Goal: Transaction & Acquisition: Purchase product/service

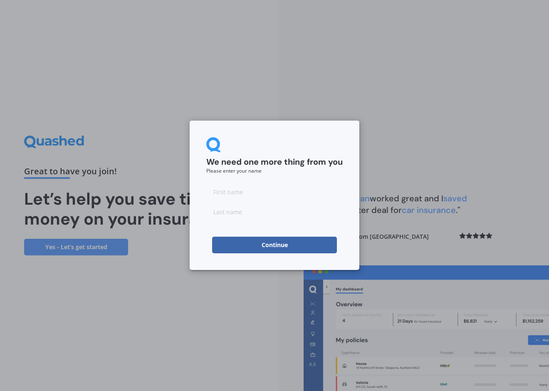
drag, startPoint x: 229, startPoint y: 247, endPoint x: 206, endPoint y: 226, distance: 30.6
click at [197, 242] on div "We need one more thing from you Please enter your name Continue" at bounding box center [275, 195] width 170 height 149
click at [226, 197] on input at bounding box center [274, 191] width 136 height 17
type input "[PERSON_NAME]"
type input "Dong"
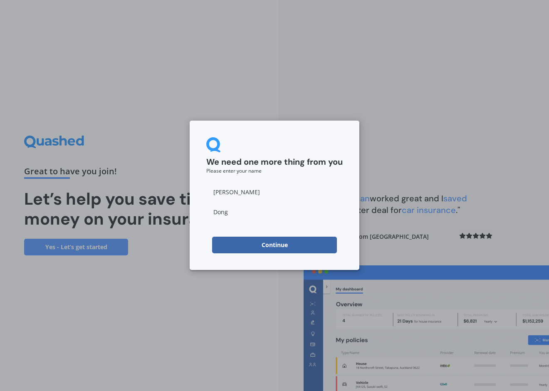
click at [250, 248] on button "Continue" at bounding box center [274, 245] width 125 height 17
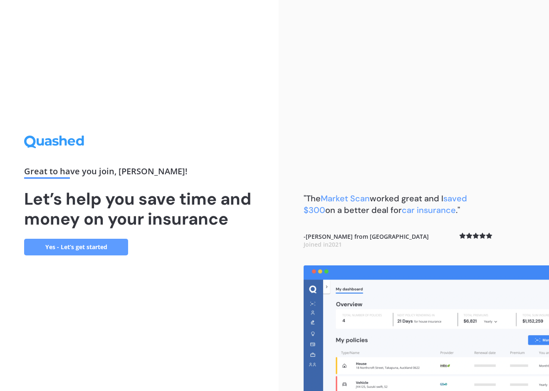
click at [103, 249] on link "Yes - Let’s get started" at bounding box center [76, 247] width 104 height 17
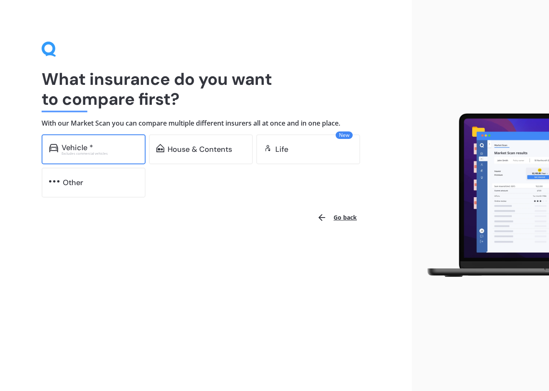
click at [103, 147] on div "Vehicle *" at bounding box center [100, 147] width 77 height 8
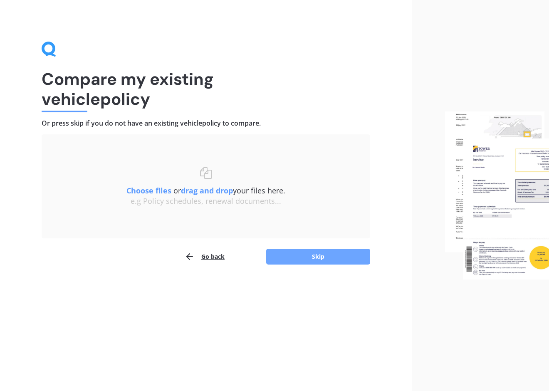
click at [299, 255] on button "Skip" at bounding box center [318, 257] width 104 height 16
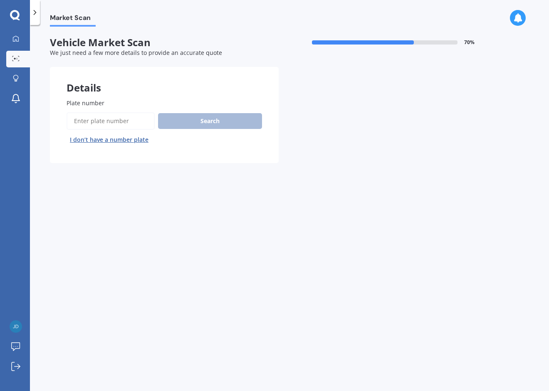
click at [129, 127] on input "Plate number" at bounding box center [111, 120] width 88 height 17
type input "QJW708"
click at [197, 111] on div "Plate number Search I don’t have a number plate" at bounding box center [164, 123] width 195 height 48
click at [199, 117] on button "Search" at bounding box center [210, 121] width 104 height 16
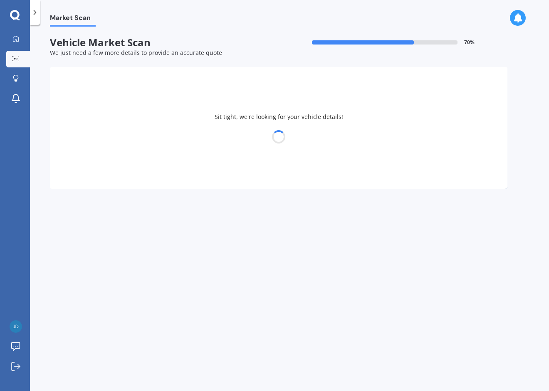
select select "TESLA"
select select "Y"
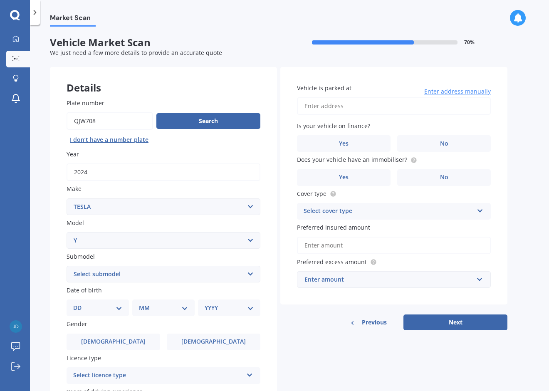
click at [250, 271] on select "Select submodel EV" at bounding box center [164, 274] width 194 height 17
select select "EV"
click at [67, 266] on select "Select submodel EV" at bounding box center [164, 274] width 194 height 17
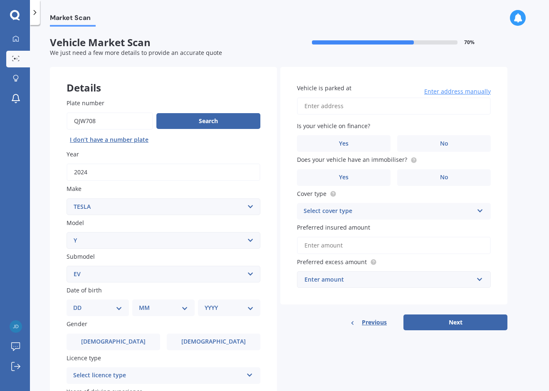
click at [117, 307] on select "DD 01 02 03 04 05 06 07 08 09 10 11 12 13 14 15 16 17 18 19 20 21 22 23 24 25 2…" at bounding box center [97, 307] width 49 height 9
select select "11"
click at [80, 303] on select "DD 01 02 03 04 05 06 07 08 09 10 11 12 13 14 15 16 17 18 19 20 21 22 23 24 25 2…" at bounding box center [97, 307] width 49 height 9
click at [158, 308] on select "MM 01 02 03 04 05 06 07 08 09 10 11 12" at bounding box center [165, 307] width 46 height 9
select select "11"
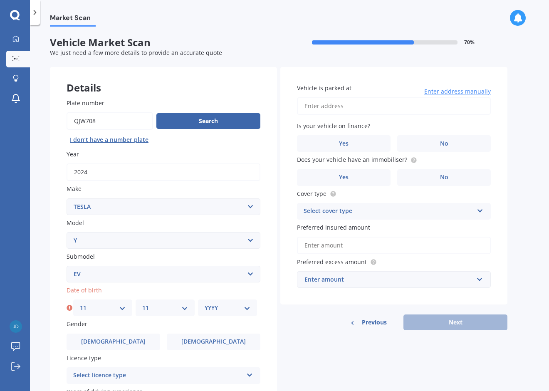
click at [142, 303] on select "MM 01 02 03 04 05 06 07 08 09 10 11 12" at bounding box center [165, 307] width 46 height 9
click at [210, 309] on select "YYYY 2025 2024 2023 2022 2021 2020 2019 2018 2017 2016 2015 2014 2013 2012 2011…" at bounding box center [228, 307] width 46 height 9
select select "1989"
click at [205, 303] on select "YYYY 2025 2024 2023 2022 2021 2020 2019 2018 2017 2016 2015 2014 2013 2012 2011…" at bounding box center [228, 307] width 46 height 9
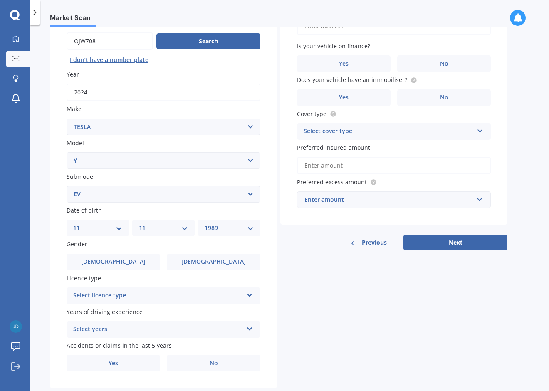
scroll to position [83, 0]
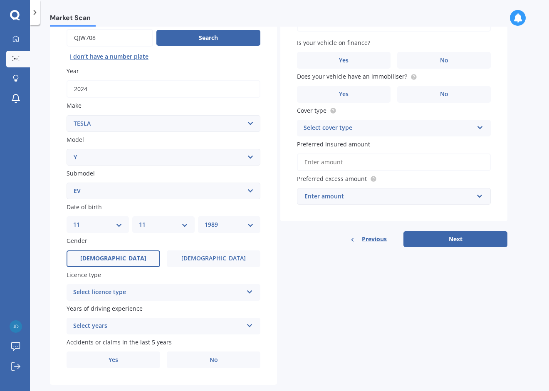
click at [119, 255] on span "[DEMOGRAPHIC_DATA]" at bounding box center [113, 258] width 66 height 7
click at [0, 0] on input "[DEMOGRAPHIC_DATA]" at bounding box center [0, 0] width 0 height 0
click at [166, 294] on div "Select licence type" at bounding box center [158, 292] width 170 height 10
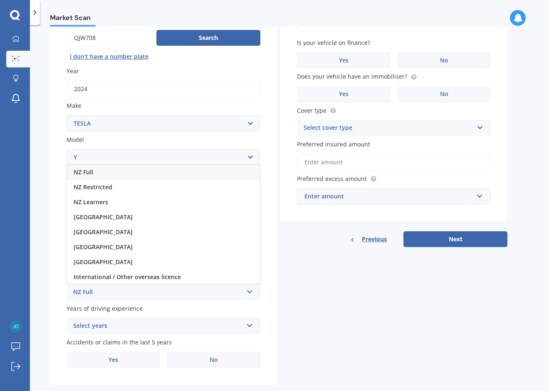
click at [108, 174] on div "NZ Full" at bounding box center [163, 172] width 193 height 15
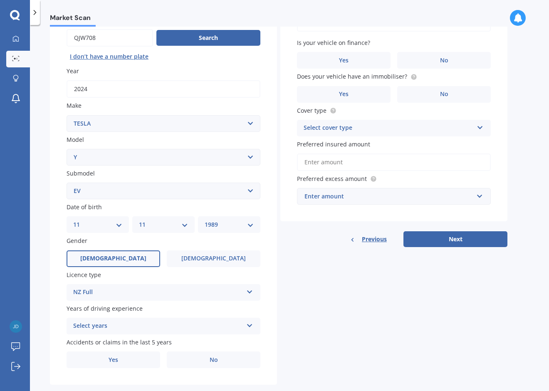
click at [133, 327] on div "Select years" at bounding box center [158, 326] width 170 height 10
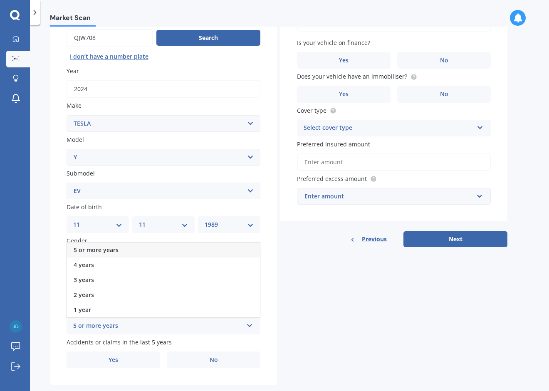
click at [117, 250] on span "5 or more years" at bounding box center [96, 250] width 45 height 8
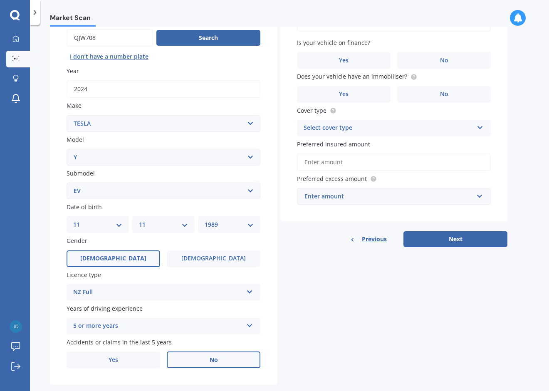
click at [219, 361] on label "No" at bounding box center [214, 359] width 94 height 17
click at [0, 0] on input "No" at bounding box center [0, 0] width 0 height 0
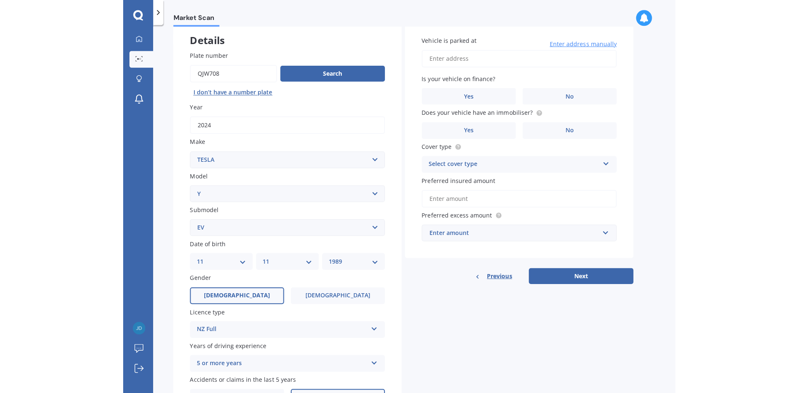
scroll to position [0, 0]
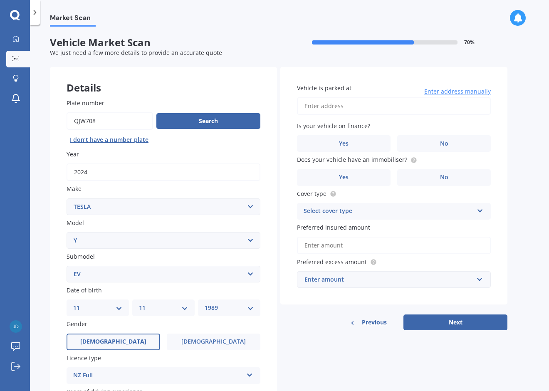
click at [334, 108] on input "Vehicle is parked at" at bounding box center [394, 105] width 194 height 17
type input "[STREET_ADDRESS][PERSON_NAME]"
click at [334, 147] on label "Yes" at bounding box center [344, 143] width 94 height 17
click at [0, 0] on input "Yes" at bounding box center [0, 0] width 0 height 0
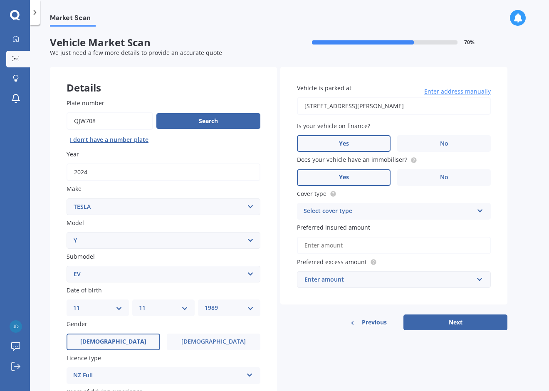
click at [376, 174] on label "Yes" at bounding box center [344, 177] width 94 height 17
click at [0, 0] on input "Yes" at bounding box center [0, 0] width 0 height 0
click at [346, 212] on div "Select cover type" at bounding box center [389, 211] width 170 height 10
click at [342, 229] on span "Comprehensive" at bounding box center [326, 227] width 44 height 8
click at [351, 249] on input "Preferred insured amount" at bounding box center [394, 245] width 194 height 17
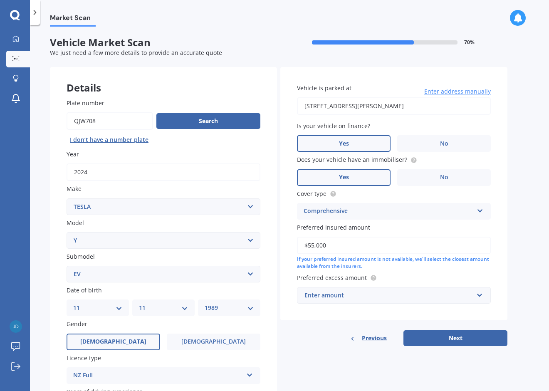
type input "$55,000"
click at [345, 298] on div "Enter amount" at bounding box center [388, 295] width 169 height 9
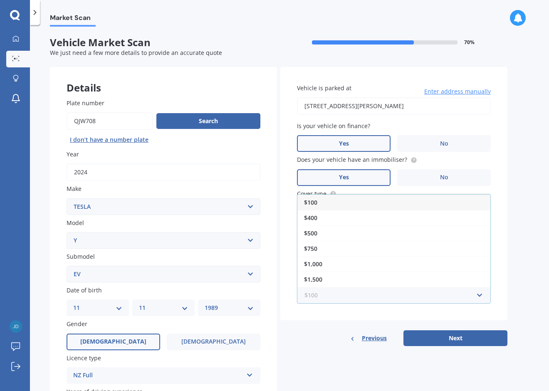
click at [345, 298] on input "text" at bounding box center [391, 295] width 186 height 16
click at [299, 316] on div "Vehicle is parked at [STREET_ADDRESS][PERSON_NAME] Enter address manually Is yo…" at bounding box center [393, 193] width 227 height 253
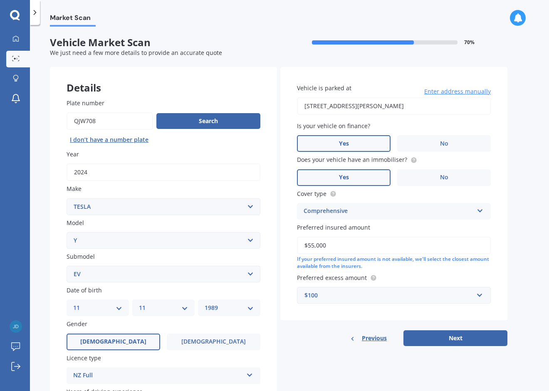
click at [319, 297] on div "$100" at bounding box center [388, 295] width 169 height 9
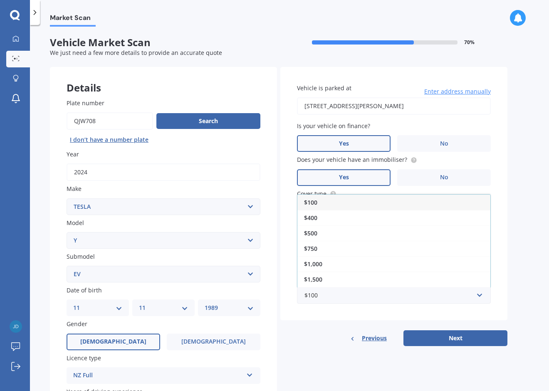
click at [328, 264] on div "$1,000" at bounding box center [393, 263] width 193 height 15
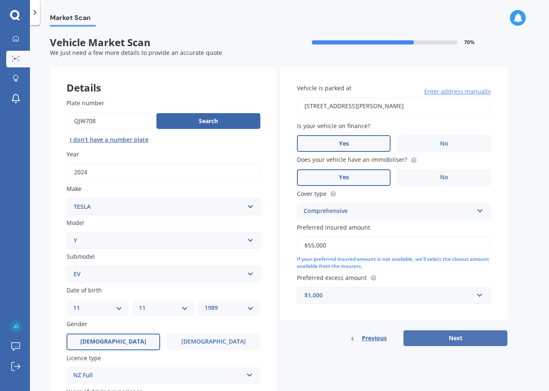
click at [448, 342] on button "Next" at bounding box center [455, 338] width 104 height 16
select select "11"
select select "1989"
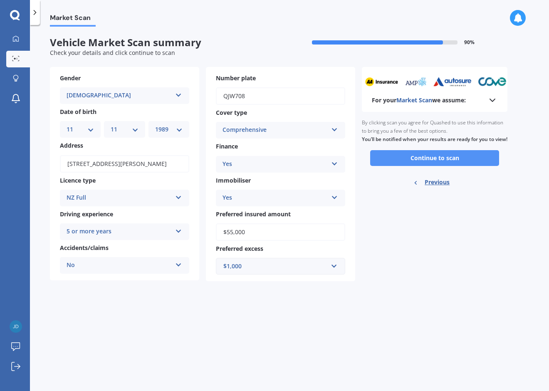
click at [411, 166] on button "Continue to scan" at bounding box center [434, 158] width 129 height 16
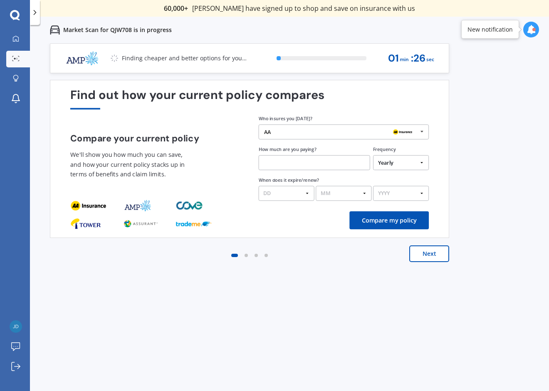
click at [289, 165] on input "text" at bounding box center [314, 162] width 111 height 15
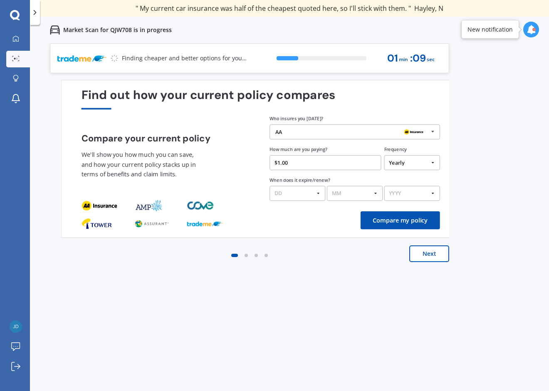
drag, startPoint x: 267, startPoint y: 163, endPoint x: 301, endPoint y: 163, distance: 33.7
click at [300, 162] on input "$1.00" at bounding box center [324, 162] width 111 height 15
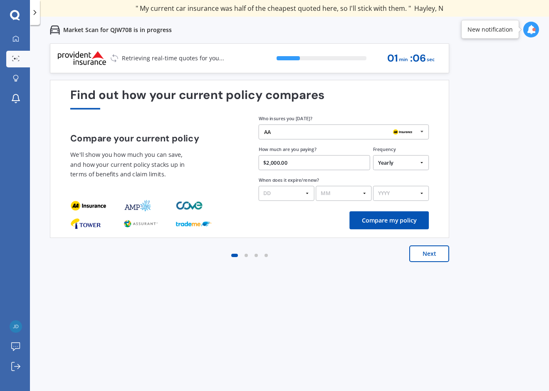
type input "$2,000.00"
click at [296, 198] on select "DD 01 02 03 04 05 06 07 08 09 10 11 12 13 14 15 16 17 18 19 20 21 22 23 24 25 2…" at bounding box center [287, 193] width 56 height 15
select select "31"
click at [259, 186] on select "DD 01 02 03 04 05 06 07 08 09 10 11 12 13 14 15 16 17 18 19 20 21 22 23 24 25 2…" at bounding box center [287, 193] width 56 height 15
click at [332, 191] on select "MM 01 02 03 04 05 06 07 08 09 10 11 12" at bounding box center [344, 193] width 56 height 15
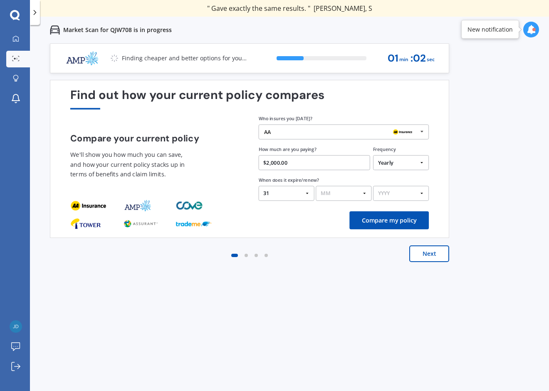
select select "08"
click at [316, 186] on select "MM 01 02 03 04 05 06 07 08 09 10 11 12" at bounding box center [344, 193] width 56 height 15
click at [396, 197] on select "YYYY 2026 2025 2024" at bounding box center [401, 193] width 56 height 15
select select "2025"
click at [373, 186] on select "YYYY 2026 2025 2024" at bounding box center [401, 193] width 56 height 15
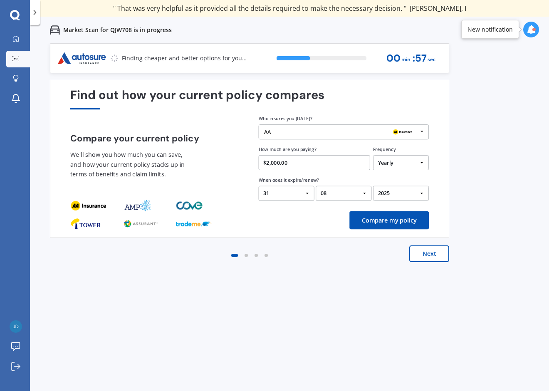
click at [420, 252] on button "Next" at bounding box center [429, 253] width 40 height 17
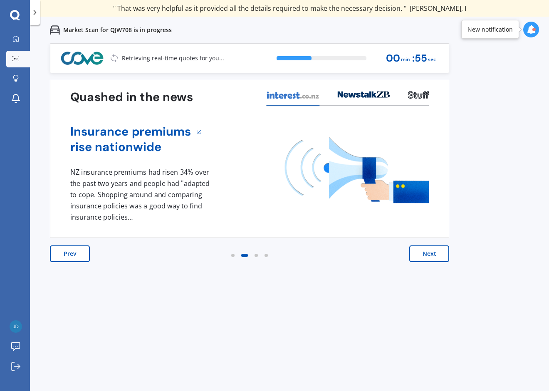
click at [420, 252] on button "Next" at bounding box center [429, 253] width 40 height 17
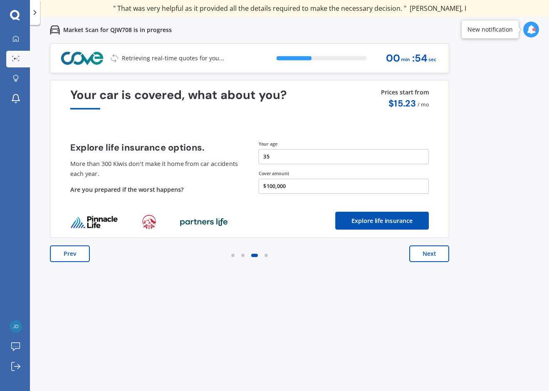
click at [420, 252] on button "Next" at bounding box center [429, 253] width 40 height 17
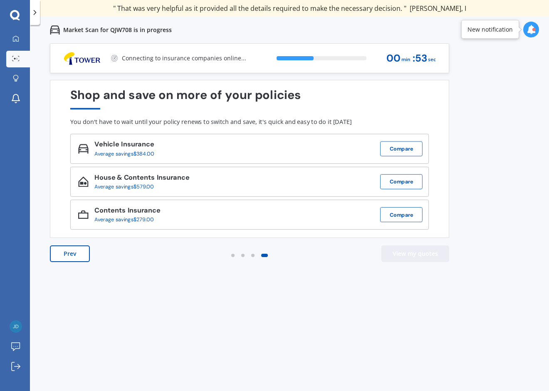
click at [420, 252] on button "View my quotes" at bounding box center [415, 253] width 68 height 17
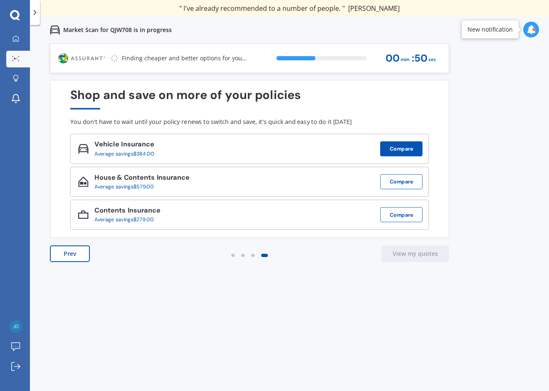
click at [396, 150] on button "Compare" at bounding box center [401, 148] width 42 height 15
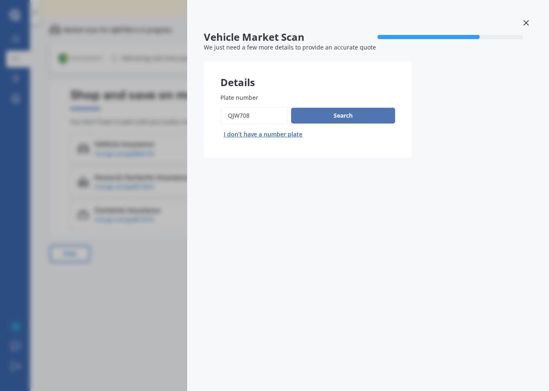
click at [328, 114] on button "Search" at bounding box center [343, 116] width 104 height 16
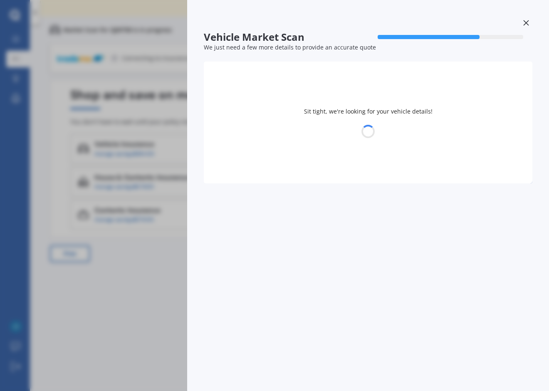
select select "TESLA"
select select "Y"
select select "11"
select select "1989"
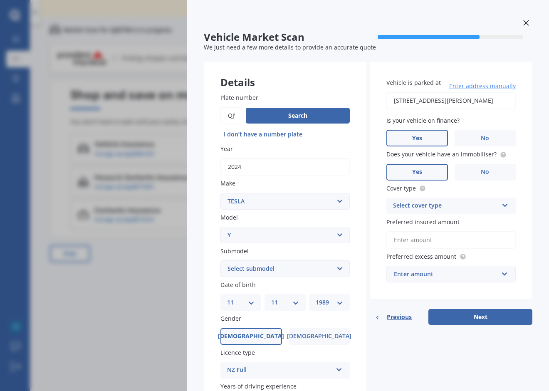
click at [520, 20] on div at bounding box center [526, 24] width 12 height 15
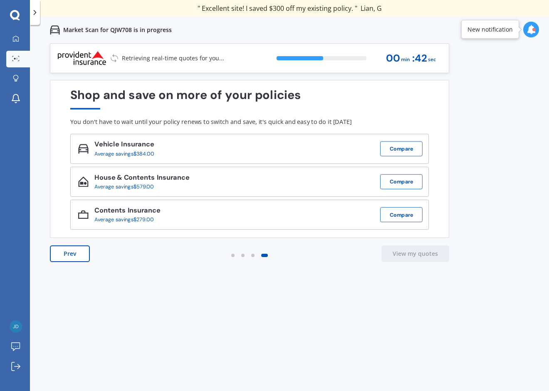
click at [457, 104] on div "Previous 60,000+ Kiwis have signed up to shop and save on insurance with us " H…" at bounding box center [289, 238] width 519 height 391
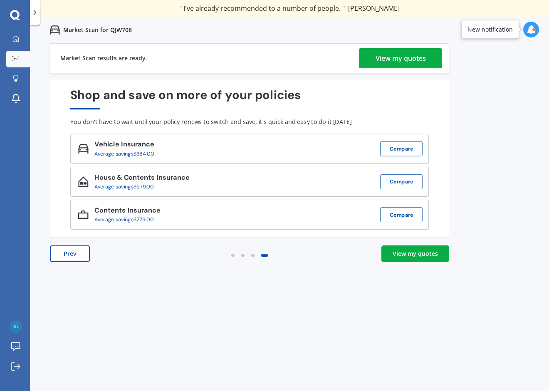
click at [388, 59] on div "View my quotes" at bounding box center [401, 58] width 50 height 20
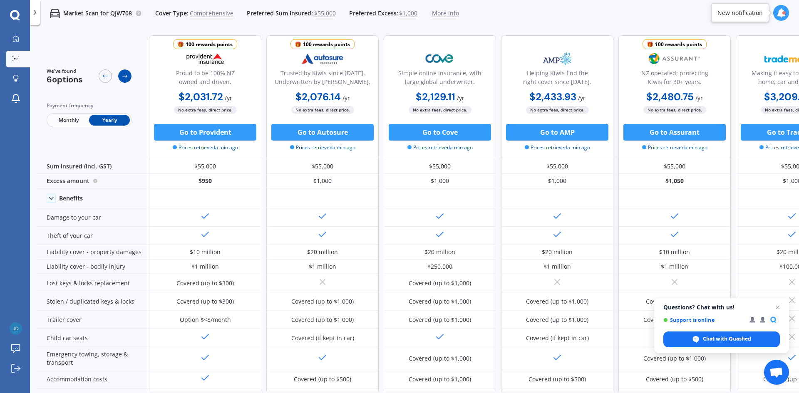
click at [124, 74] on icon at bounding box center [124, 76] width 7 height 7
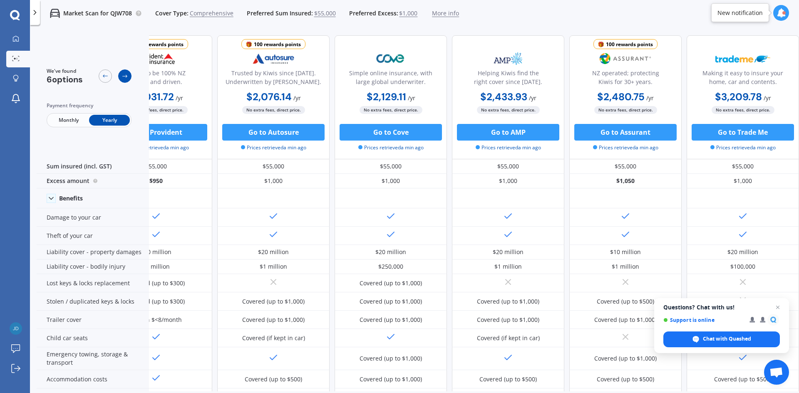
click at [124, 74] on icon at bounding box center [124, 76] width 7 height 7
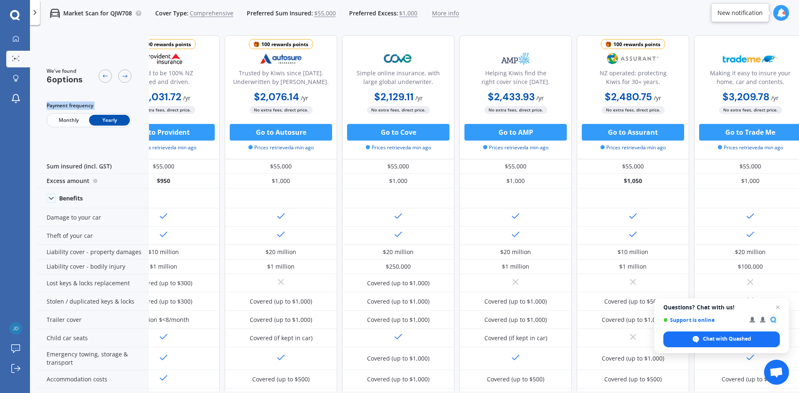
scroll to position [0, 0]
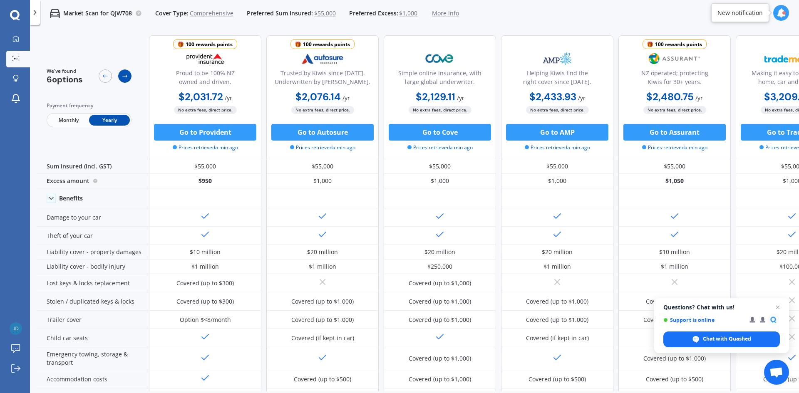
click at [120, 76] on div at bounding box center [124, 75] width 13 height 13
click at [549, 307] on span "Open chat" at bounding box center [777, 307] width 10 height 10
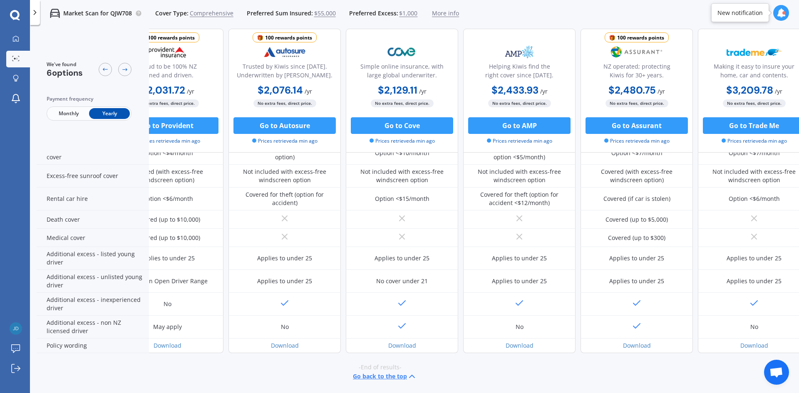
scroll to position [331, 38]
